Goal: Information Seeking & Learning: Learn about a topic

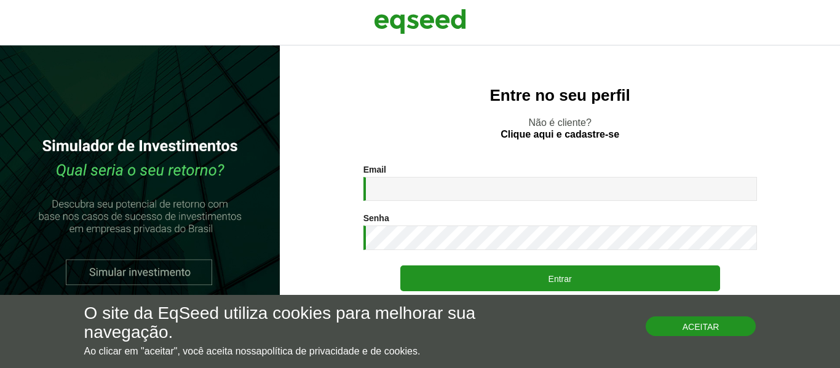
click at [668, 326] on button "Aceitar" at bounding box center [701, 327] width 111 height 20
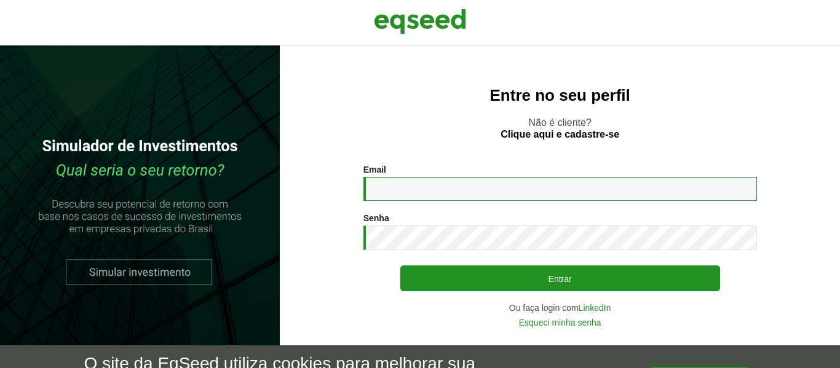
click at [417, 186] on input "Email *" at bounding box center [560, 189] width 394 height 24
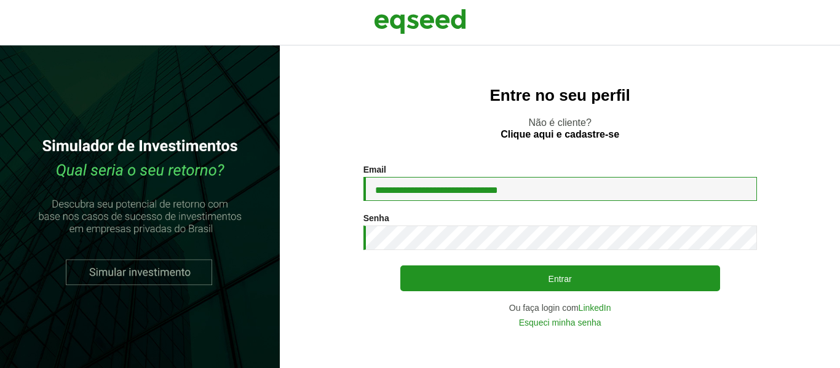
type input "**********"
click at [400, 266] on button "Entrar" at bounding box center [560, 279] width 320 height 26
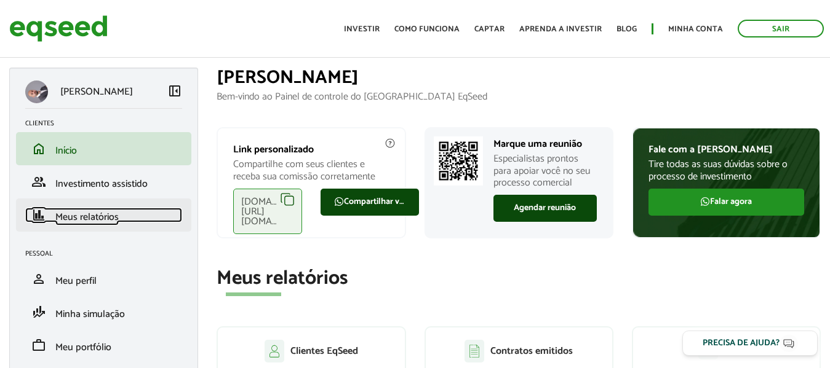
click at [116, 216] on span "Meus relatórios" at bounding box center [86, 217] width 63 height 17
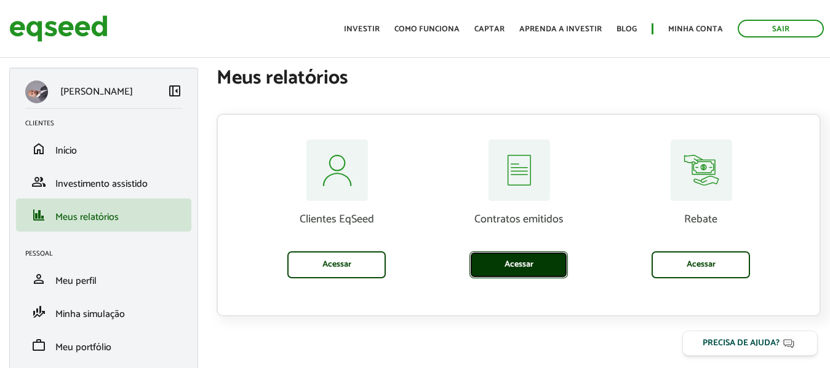
click at [518, 270] on link "Acessar" at bounding box center [518, 265] width 98 height 27
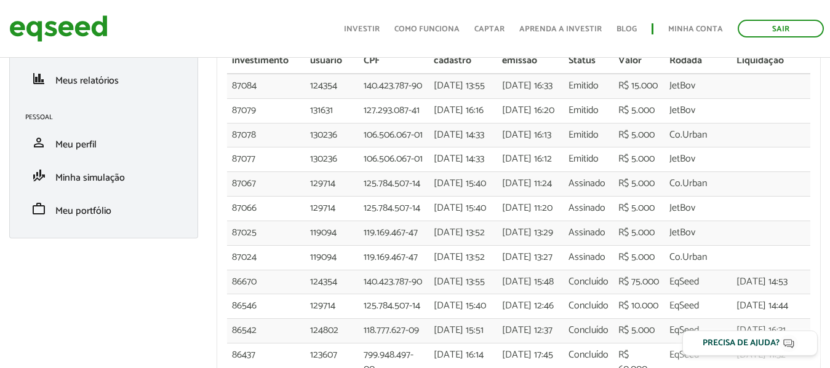
scroll to position [135, 0]
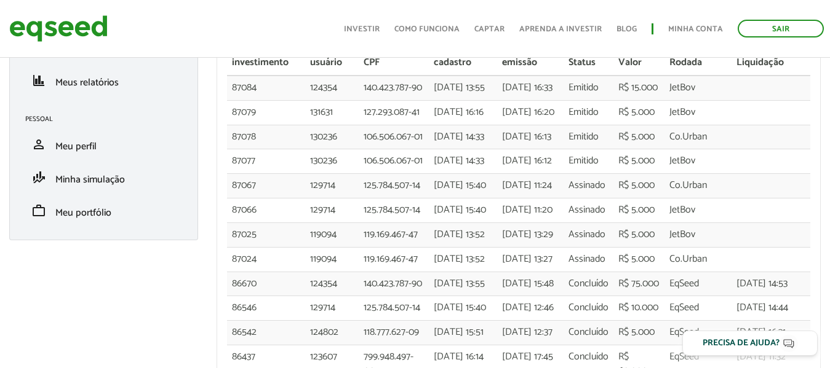
click at [121, 102] on div "Sergio Martins Lopes de Azevedo left_panel_close Clientes home Início group Inv…" at bounding box center [103, 87] width 189 height 308
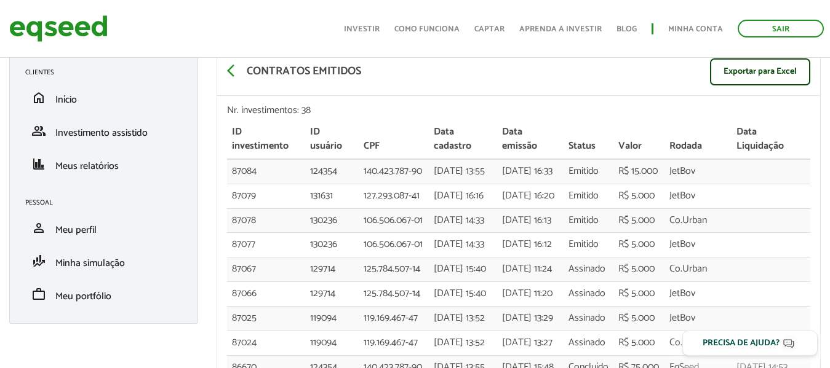
scroll to position [50, 0]
click at [229, 71] on span "arrow_back_ios" at bounding box center [234, 71] width 15 height 15
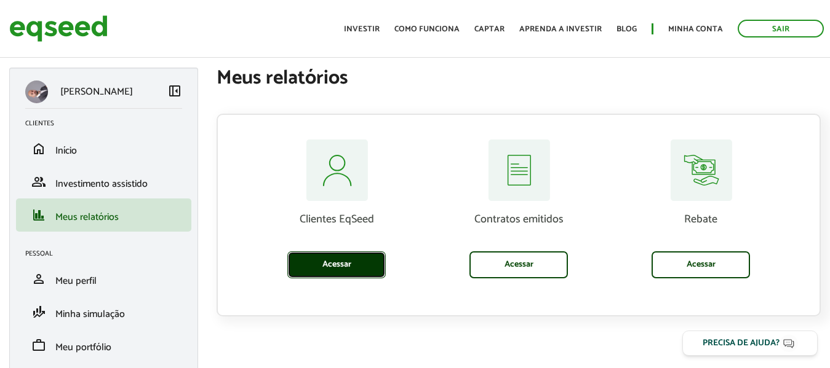
click at [325, 261] on link "Acessar" at bounding box center [336, 265] width 98 height 27
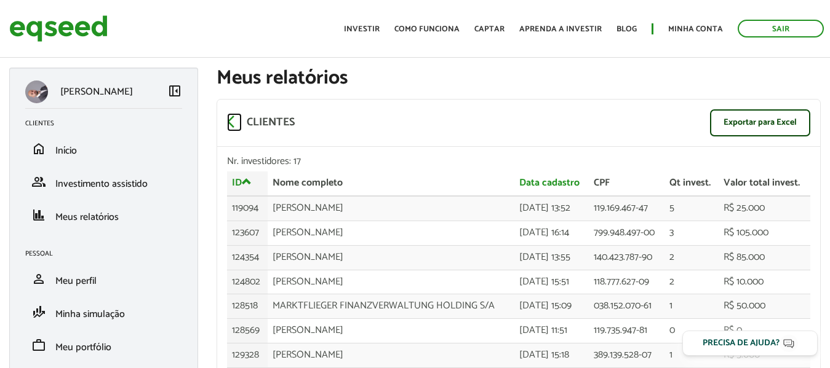
click at [231, 120] on span "arrow_back_ios" at bounding box center [234, 121] width 15 height 15
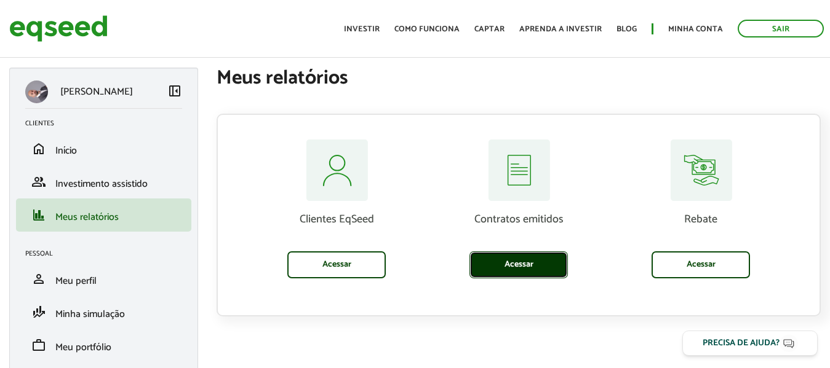
click at [524, 264] on link "Acessar" at bounding box center [518, 265] width 98 height 27
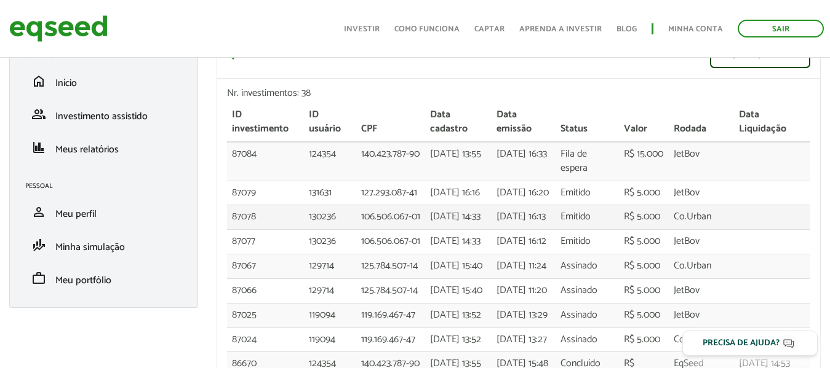
scroll to position [68, 0]
click at [374, 33] on link "Investir" at bounding box center [362, 29] width 36 height 8
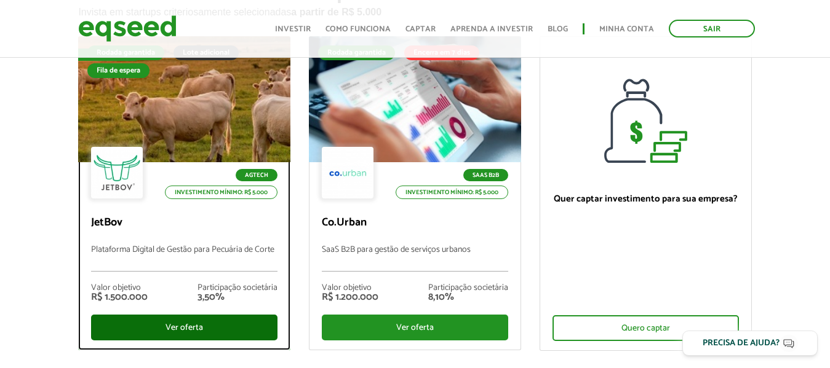
click at [196, 340] on div "Ver oferta" at bounding box center [184, 328] width 186 height 26
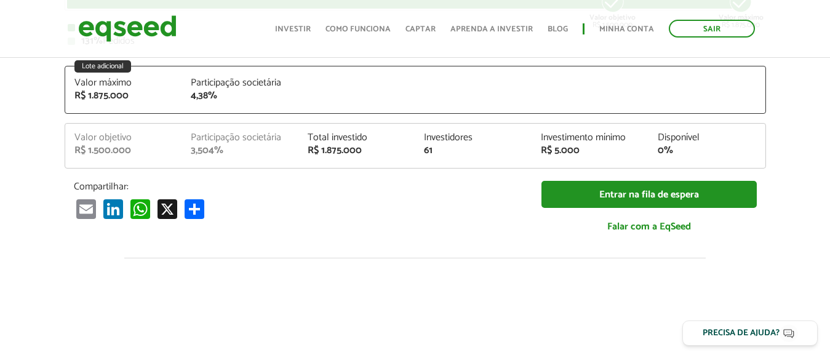
scroll to position [0, 9]
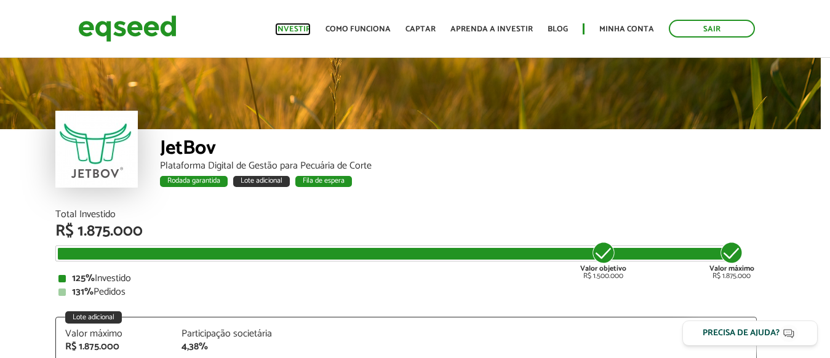
click at [300, 28] on link "Investir" at bounding box center [293, 29] width 36 height 8
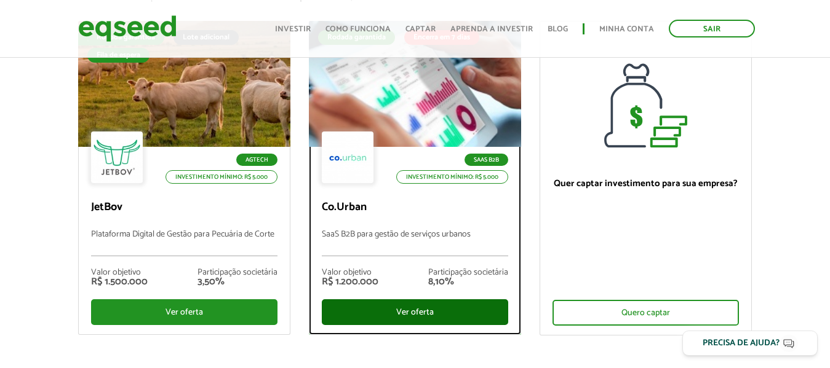
click at [410, 318] on div "Ver oferta" at bounding box center [415, 313] width 186 height 26
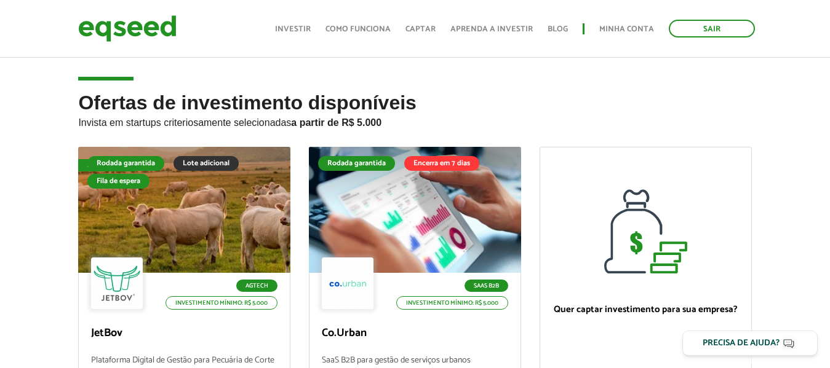
scroll to position [122, 0]
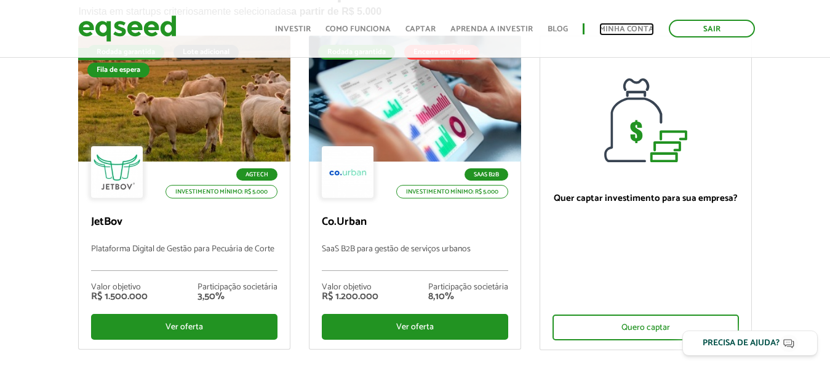
click at [630, 30] on link "Minha conta" at bounding box center [626, 29] width 55 height 8
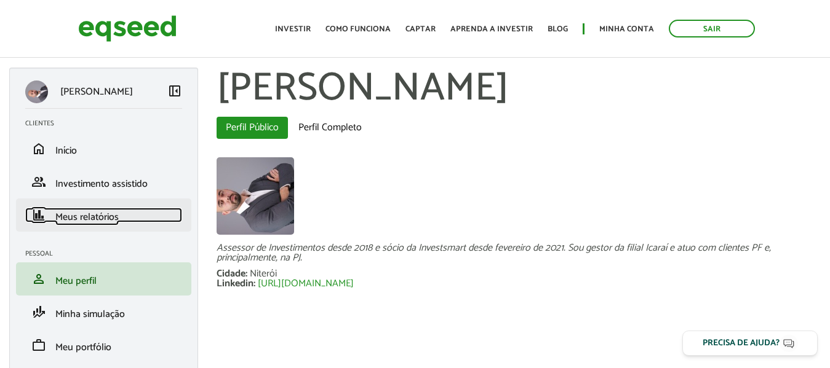
click at [90, 214] on span "Meus relatórios" at bounding box center [86, 217] width 63 height 17
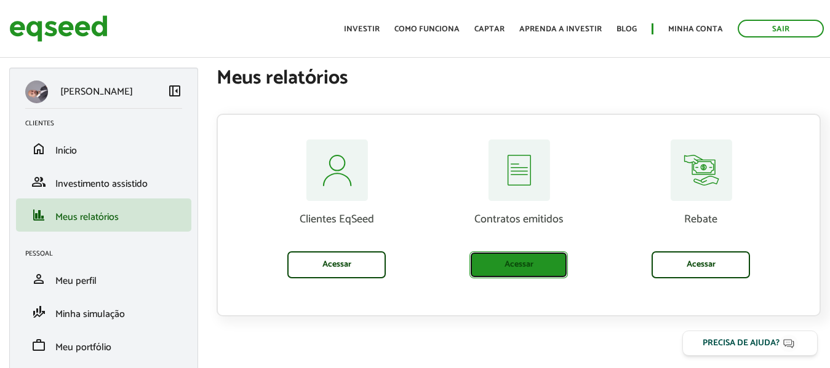
click at [501, 262] on link "Acessar" at bounding box center [518, 265] width 98 height 27
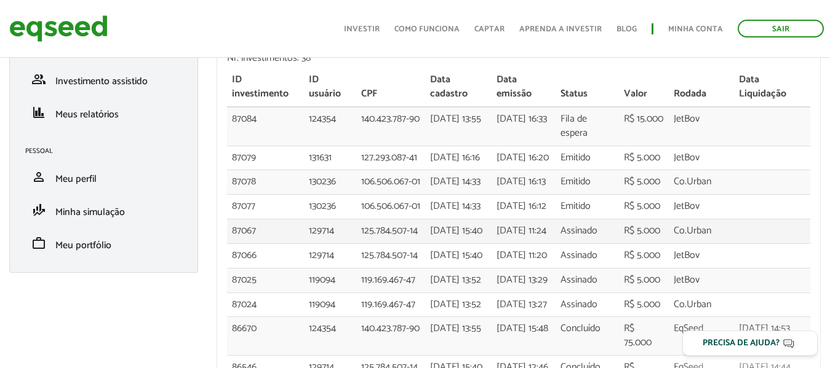
scroll to position [103, 0]
